Goal: Task Accomplishment & Management: Complete application form

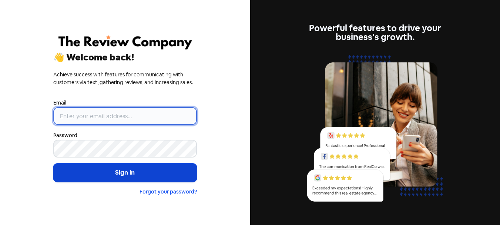
type input "[PERSON_NAME][EMAIL_ADDRESS][DOMAIN_NAME]"
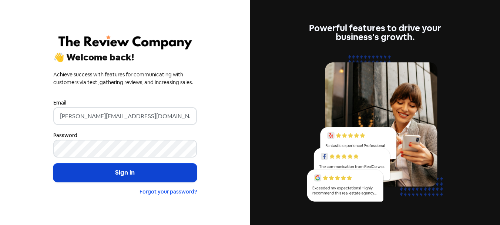
click at [108, 168] on button "Sign in" at bounding box center [125, 172] width 144 height 19
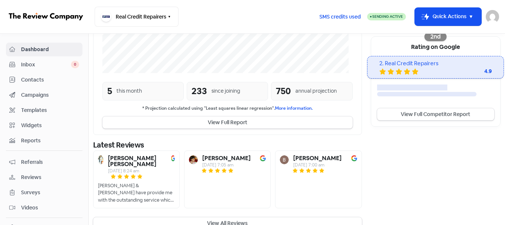
scroll to position [243, 0]
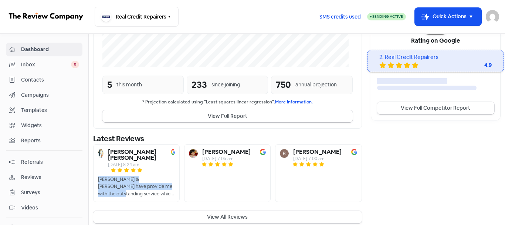
drag, startPoint x: 97, startPoint y: 173, endPoint x: 159, endPoint y: 179, distance: 62.9
click at [159, 179] on div "[PERSON_NAME] [PERSON_NAME] [DATE] 8:24 am [PERSON_NAME] & [PERSON_NAME] have p…" at bounding box center [136, 173] width 87 height 58
click at [46, 80] on span "Contacts" at bounding box center [50, 80] width 58 height 8
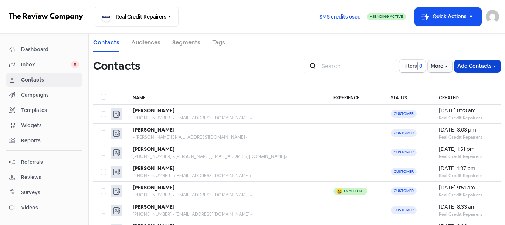
click at [477, 63] on button "Add Contacts" at bounding box center [478, 66] width 46 height 12
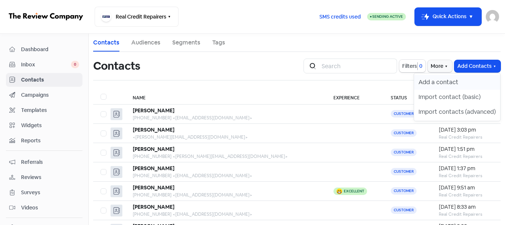
click at [445, 79] on button "Add a contact" at bounding box center [457, 82] width 86 height 15
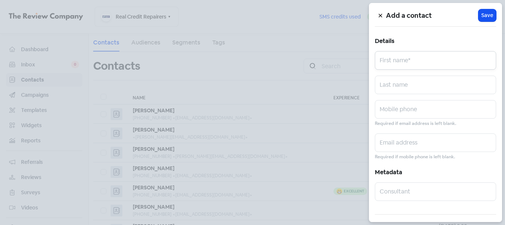
click at [422, 60] on input "text" at bounding box center [435, 60] width 121 height 19
paste input "[PERSON_NAME]"
click at [415, 63] on input "[PERSON_NAME]" at bounding box center [435, 60] width 121 height 19
click at [415, 62] on input "[PERSON_NAME]" at bounding box center [435, 60] width 121 height 19
type input "[PERSON_NAME]"
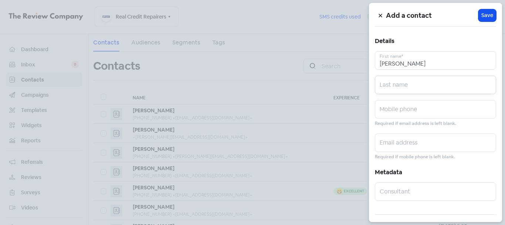
paste input "[PERSON_NAME]"
type input "[PERSON_NAME]"
click at [402, 107] on input "text" at bounding box center [435, 109] width 121 height 19
paste input "0452697355"
type input "0452697355"
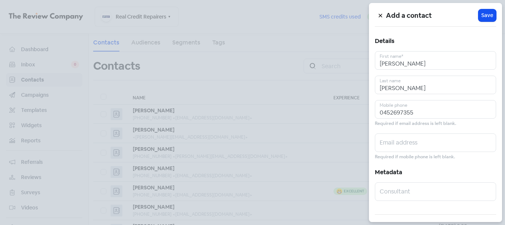
click at [404, 152] on div "Email address Required if mobile phone is left blank." at bounding box center [435, 146] width 121 height 27
click at [404, 144] on input "text" at bounding box center [435, 142] width 121 height 19
paste input "6gurbinderbrar@gmail.com"
type input "6gurbinderbrar@gmail.com"
click at [484, 20] on button "Icon For Loading Save" at bounding box center [488, 15] width 18 height 12
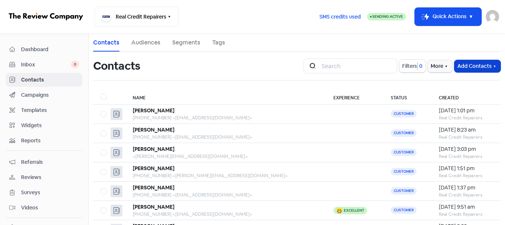
click at [468, 60] on button "Add Contacts" at bounding box center [478, 66] width 46 height 12
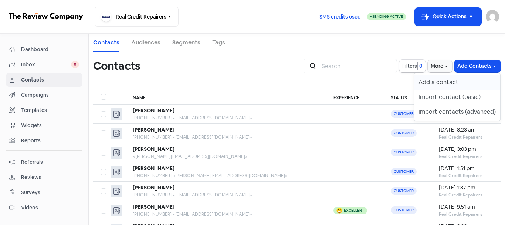
click at [463, 78] on button "Add a contact" at bounding box center [457, 82] width 86 height 15
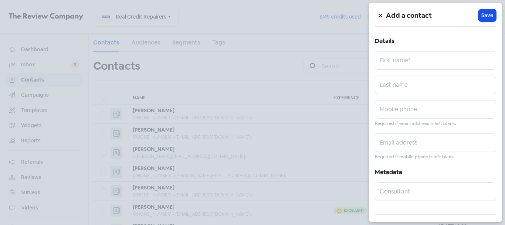
click at [429, 72] on div "Add a contact Icon For Loading Save Details First name* Last name Mobile phone …" at bounding box center [435, 112] width 133 height 219
click at [417, 64] on input "text" at bounding box center [435, 60] width 121 height 19
paste input "Cyrus Rafizadeh"
click at [409, 63] on input "Cyrus Rafizadeh" at bounding box center [435, 60] width 121 height 19
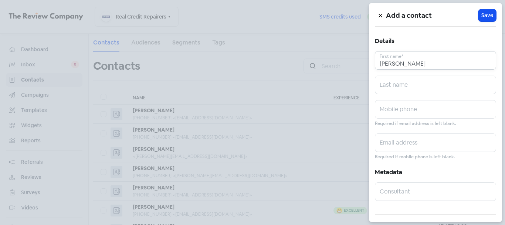
type input "Cyrus"
paste input "Rafizadeh"
type input "Rafizadeh"
click at [433, 114] on input "text" at bounding box center [435, 109] width 121 height 19
paste input "0447090909"
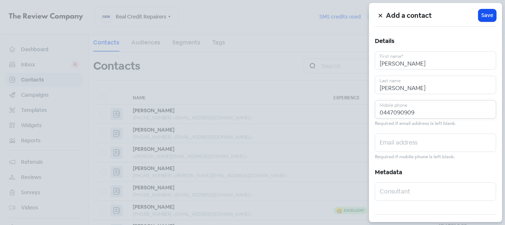
type input "0447090909"
click at [409, 146] on input "text" at bounding box center [435, 142] width 121 height 19
paste input "cyrusx7@gmail.com"
type input "cyrusx7@gmail.com"
click at [482, 13] on span "Save" at bounding box center [488, 15] width 12 height 8
